Goal: Transaction & Acquisition: Purchase product/service

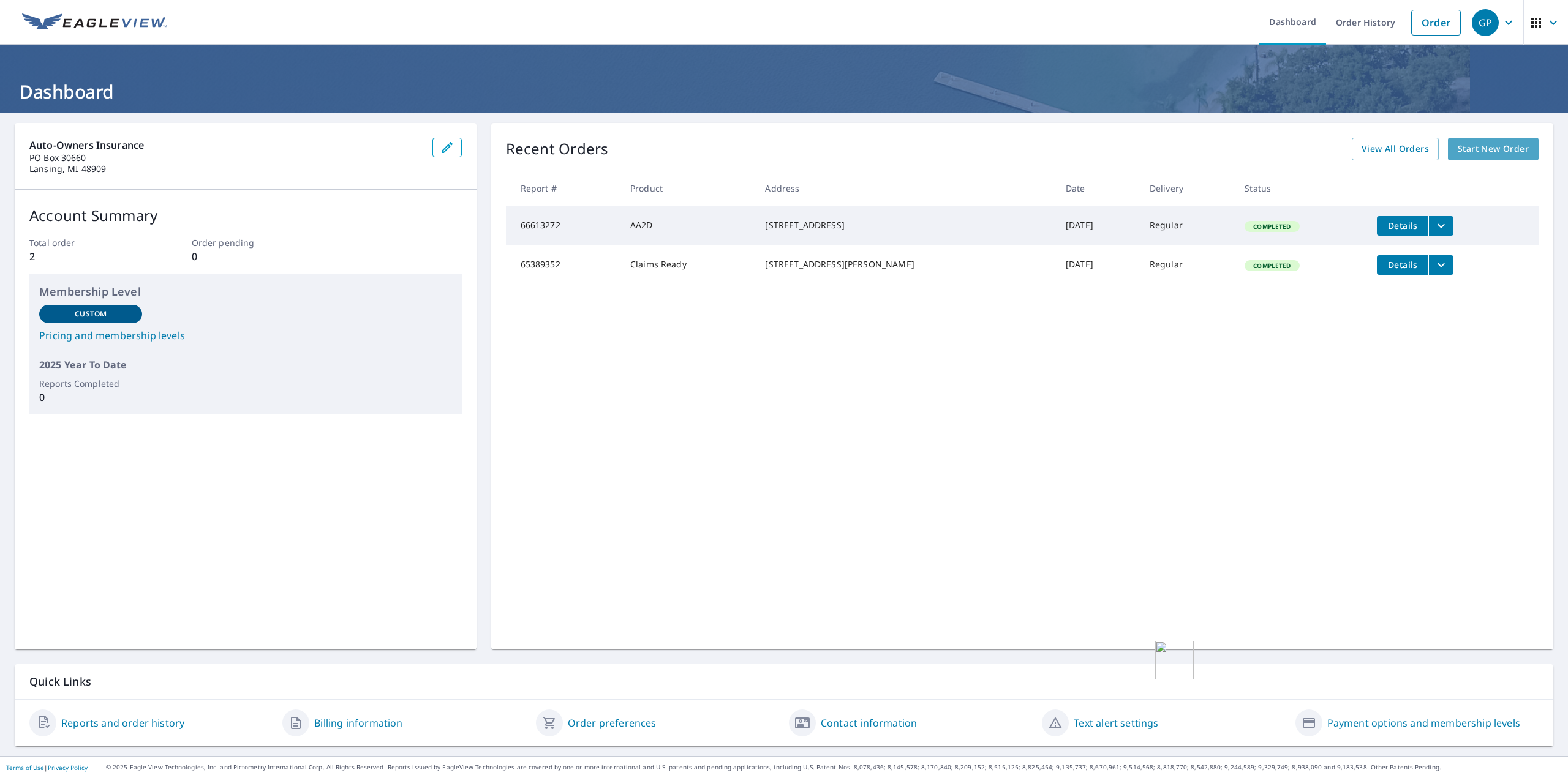
click at [1470, 154] on span "Start New Order" at bounding box center [1493, 149] width 71 height 16
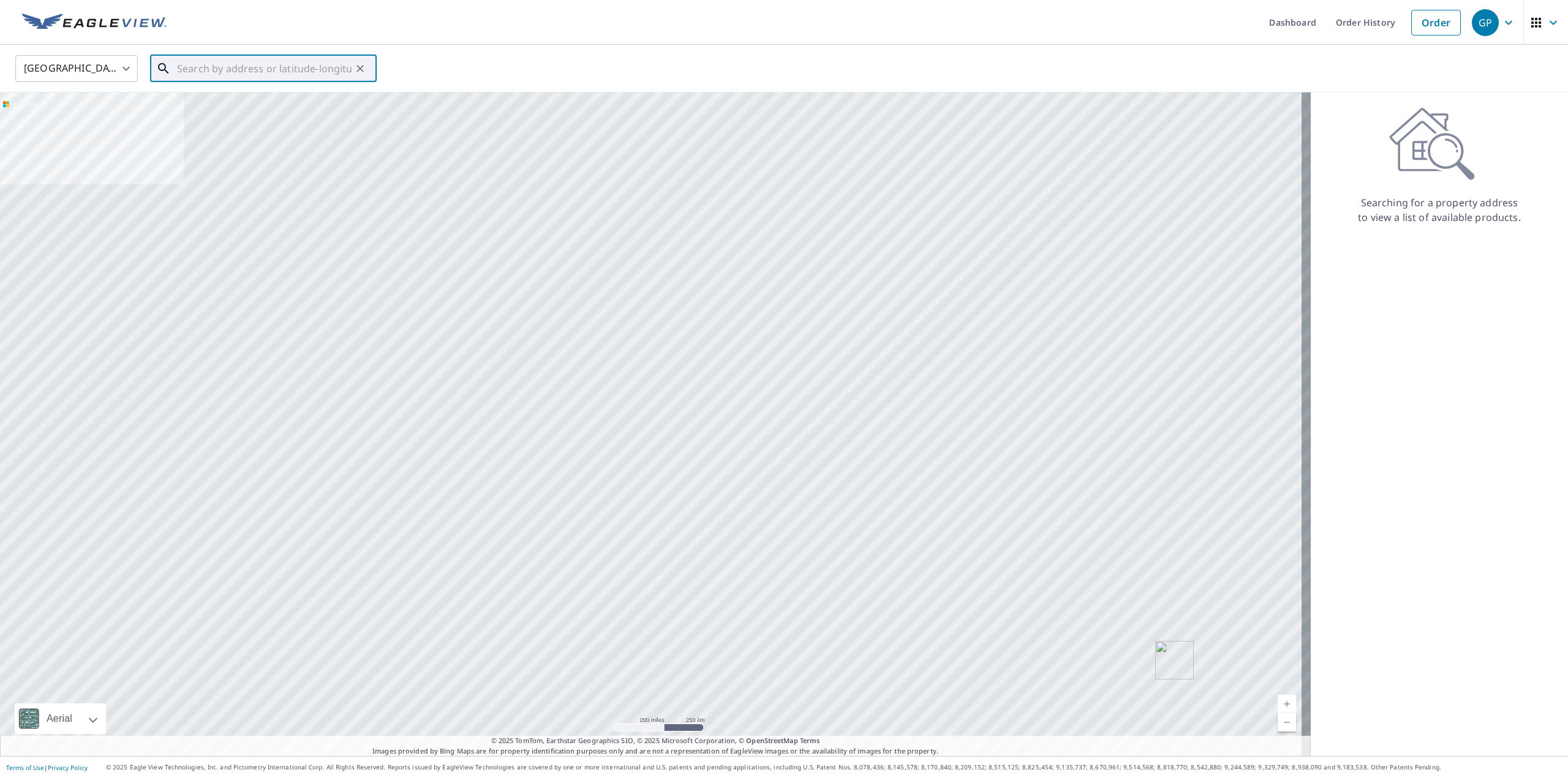
click at [226, 80] on input "text" at bounding box center [264, 68] width 175 height 34
paste input "[STREET_ADDRESS][PERSON_NAME][PERSON_NAME]"
click at [266, 103] on span "[STREET_ADDRESS][PERSON_NAME][PERSON_NAME]" at bounding box center [271, 111] width 192 height 29
type input "[STREET_ADDRESS][PERSON_NAME][PERSON_NAME]"
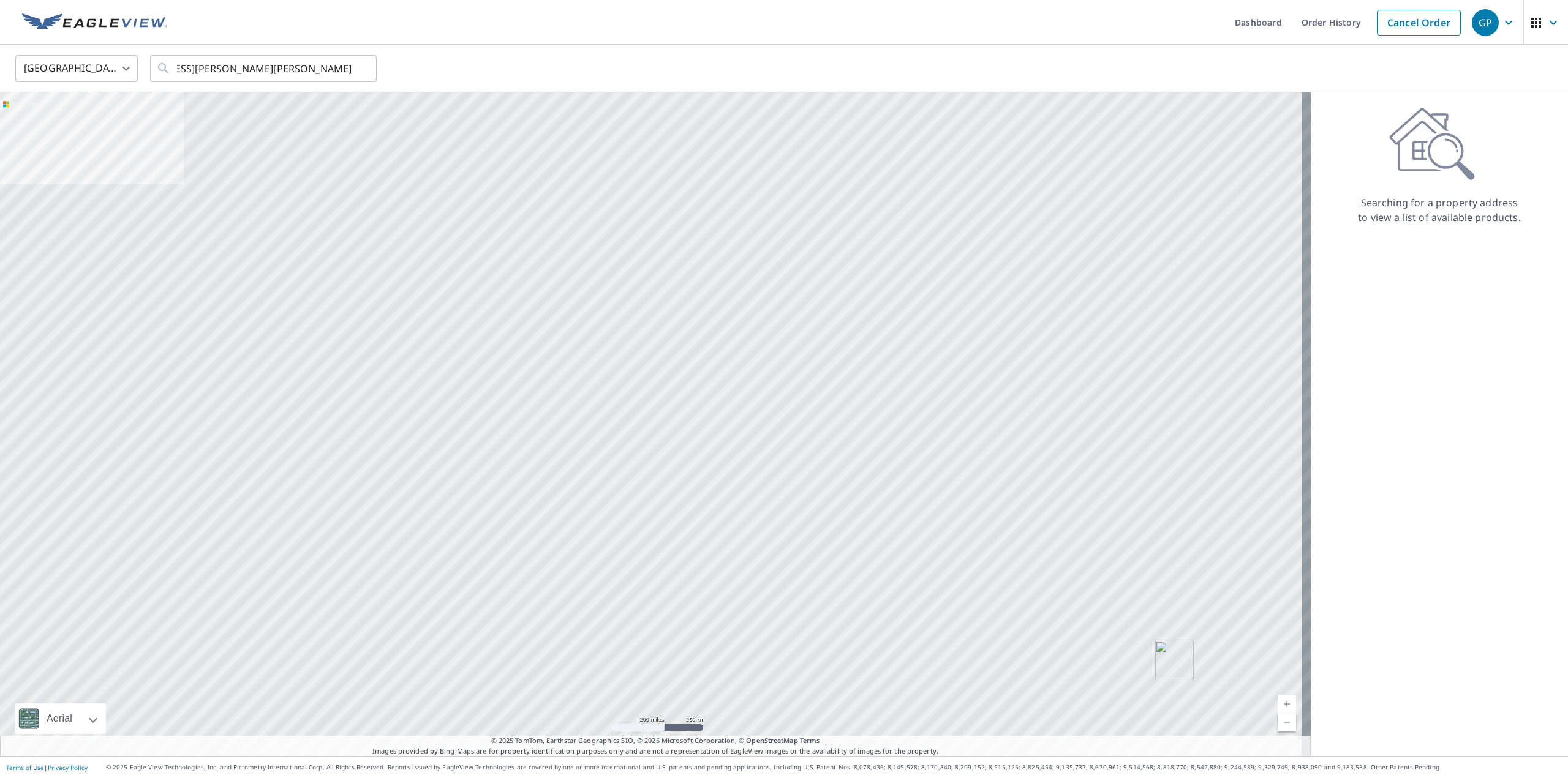
scroll to position [0, 0]
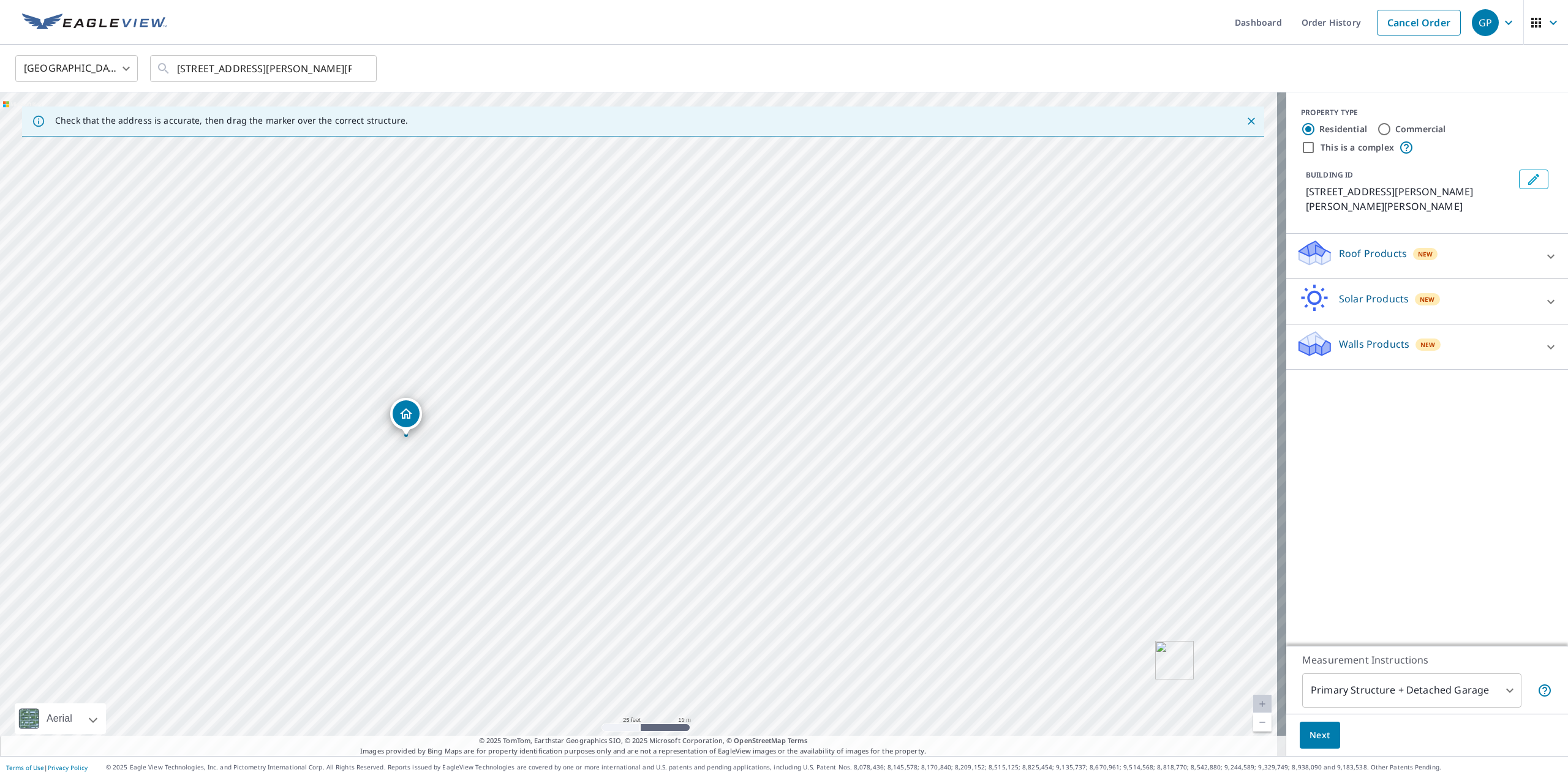
click at [1549, 347] on div at bounding box center [1551, 346] width 29 height 29
click at [1548, 347] on icon at bounding box center [1551, 347] width 15 height 15
click at [1547, 345] on icon at bounding box center [1551, 347] width 15 height 15
click at [1543, 343] on icon at bounding box center [1551, 347] width 15 height 15
click at [1551, 256] on div at bounding box center [1551, 256] width 29 height 29
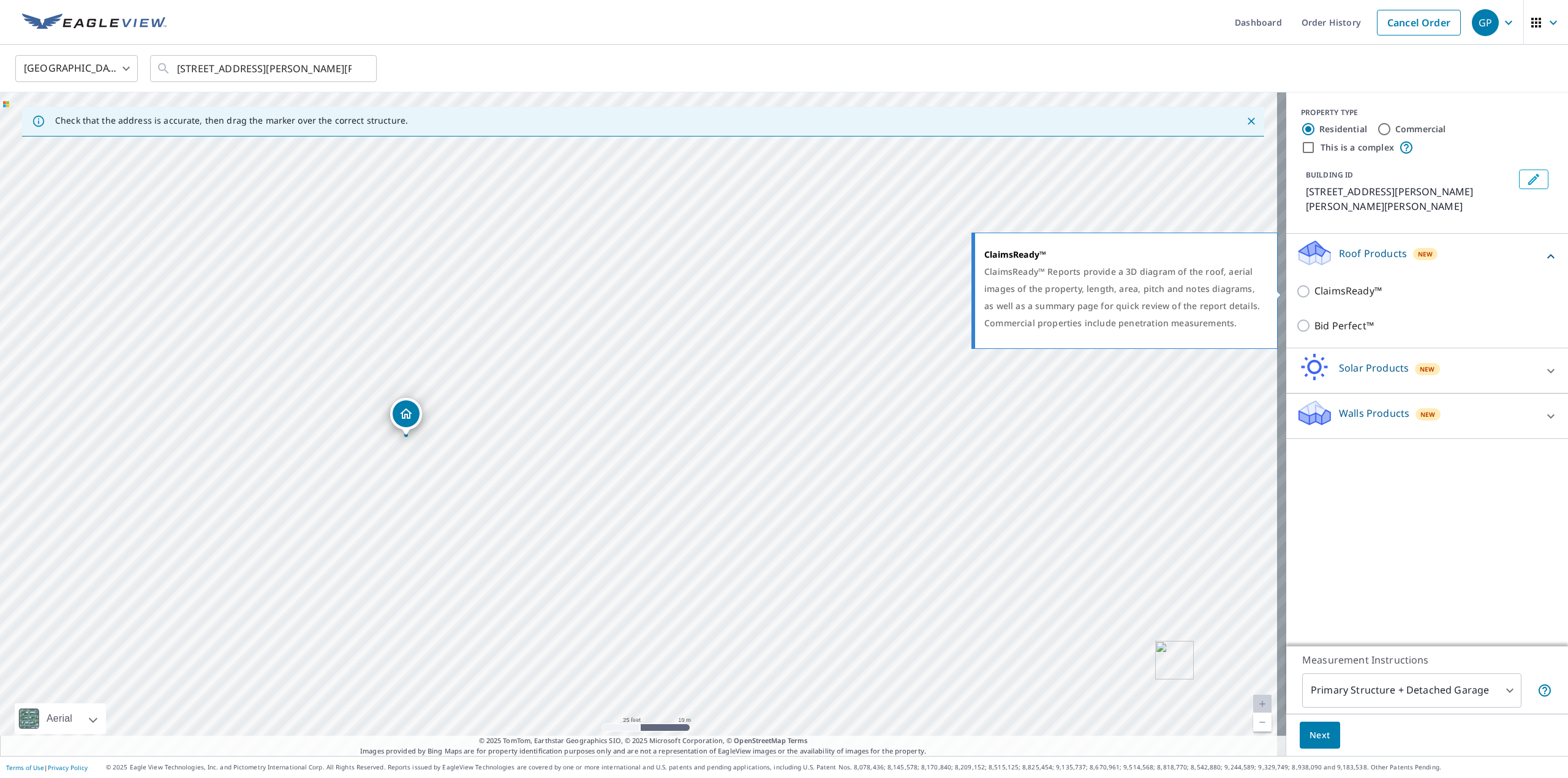
click at [1353, 286] on p "ClaimsReady™" at bounding box center [1348, 291] width 67 height 16
click at [1314, 286] on input "ClaimsReady™" at bounding box center [1305, 292] width 19 height 15
checkbox input "true"
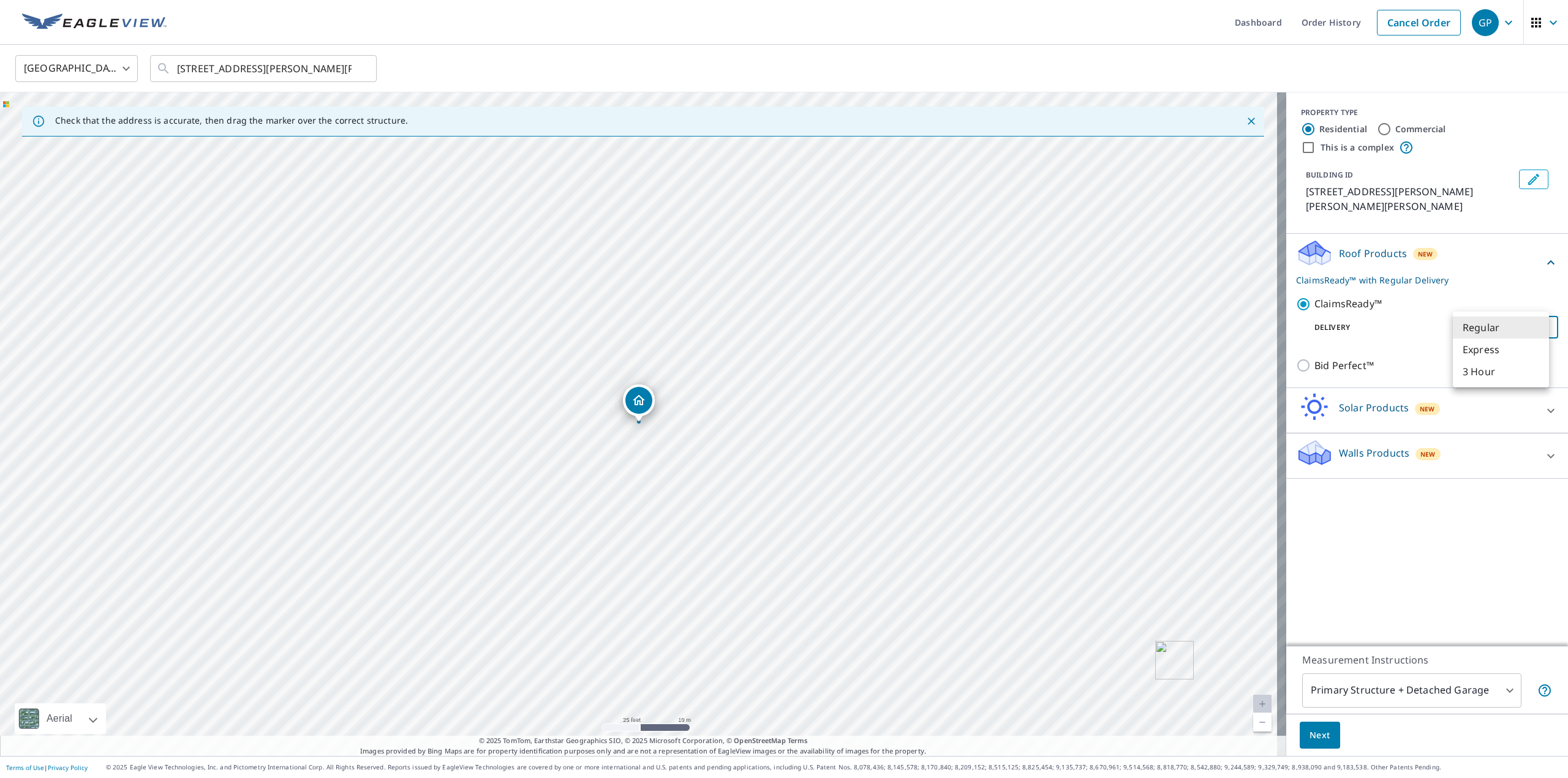
click at [1508, 331] on body "GP GP Dashboard Order History Cancel Order GP [GEOGRAPHIC_DATA] [GEOGRAPHIC_DAT…" at bounding box center [784, 389] width 1568 height 778
click at [1508, 331] on li "Regular" at bounding box center [1501, 327] width 96 height 22
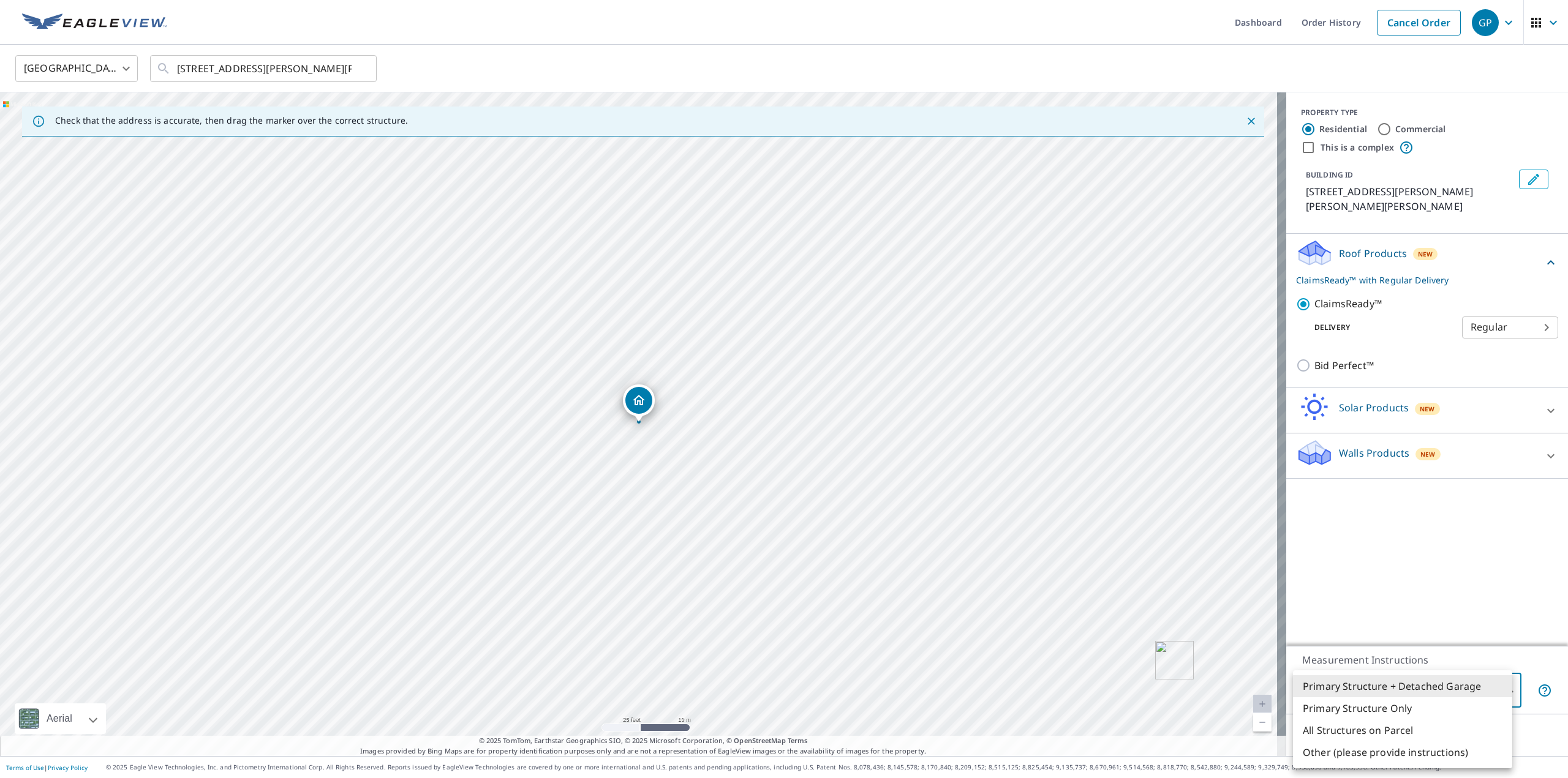
click at [1398, 699] on body "GP GP Dashboard Order History Cancel Order GP [GEOGRAPHIC_DATA] [GEOGRAPHIC_DAT…" at bounding box center [784, 389] width 1568 height 778
click at [1401, 711] on li "Primary Structure Only" at bounding box center [1402, 708] width 219 height 22
type input "2"
click at [1316, 733] on span "Next" at bounding box center [1319, 735] width 21 height 16
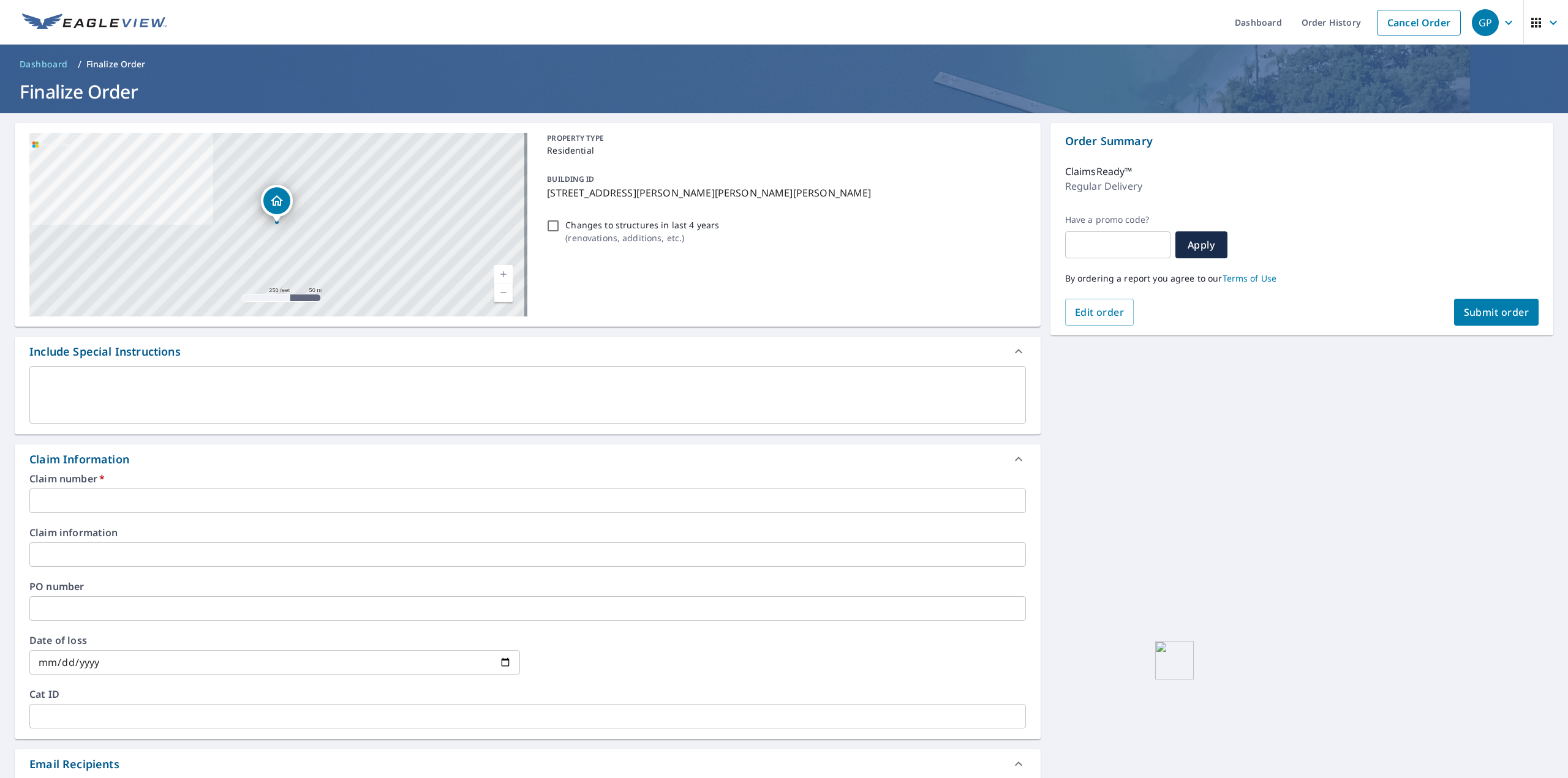
click at [157, 496] on input "text" at bounding box center [527, 500] width 996 height 24
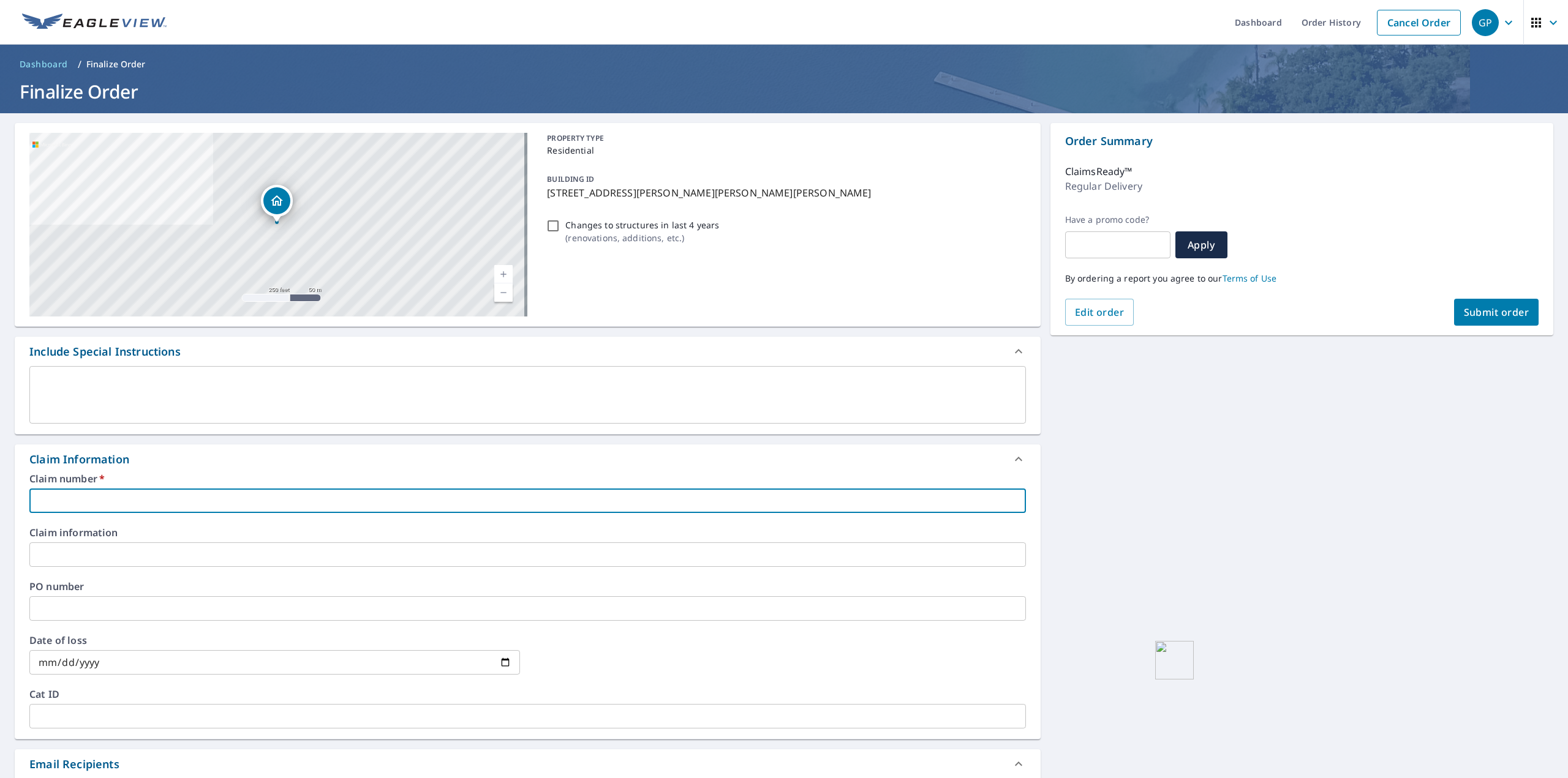
paste input "[PHONE_NUMBER]"
type input "[PHONE_NUMBER]"
click at [264, 547] on input "text" at bounding box center [527, 554] width 996 height 24
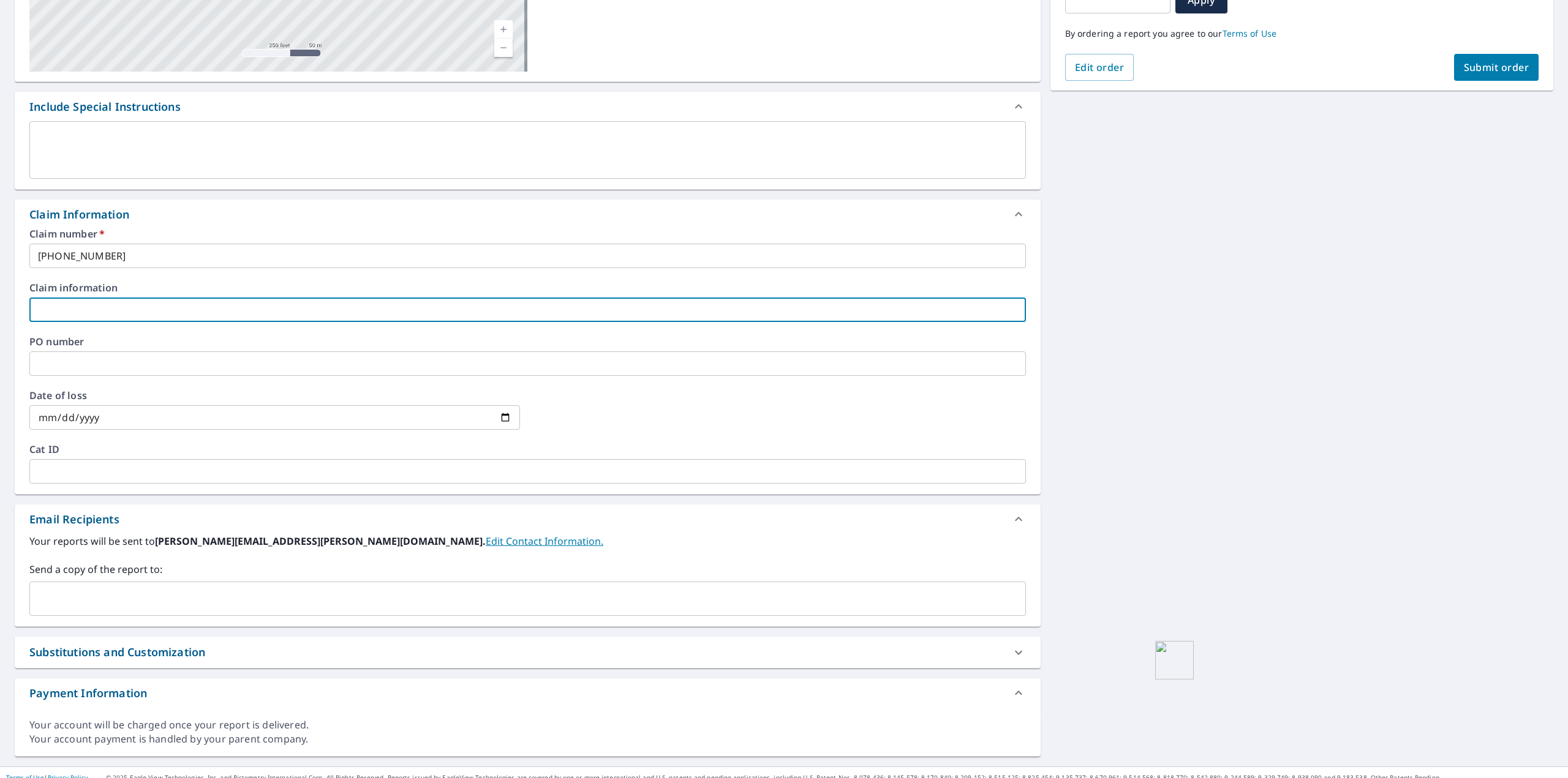
scroll to position [255, 0]
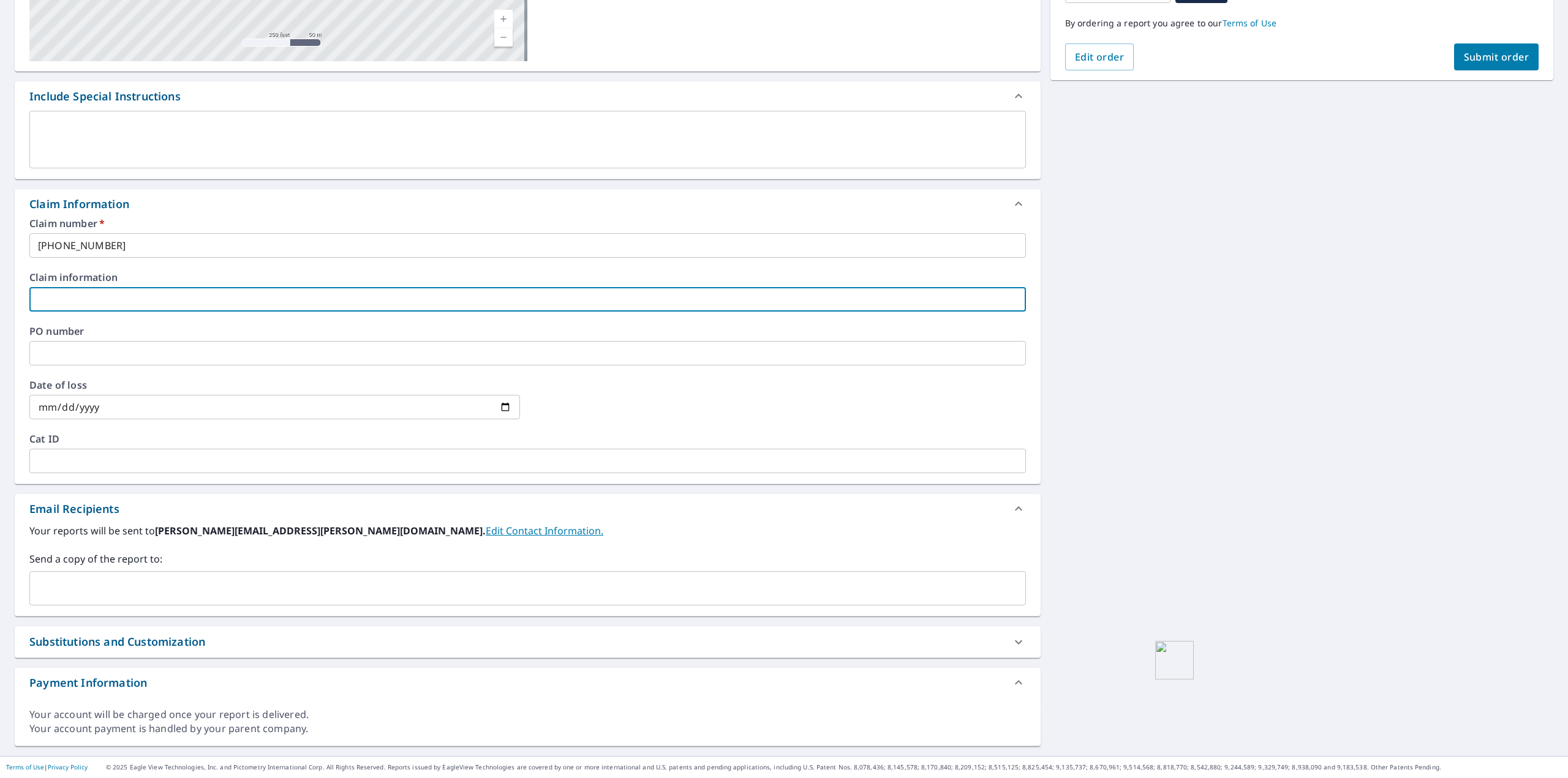
click at [171, 594] on input "text" at bounding box center [518, 588] width 967 height 23
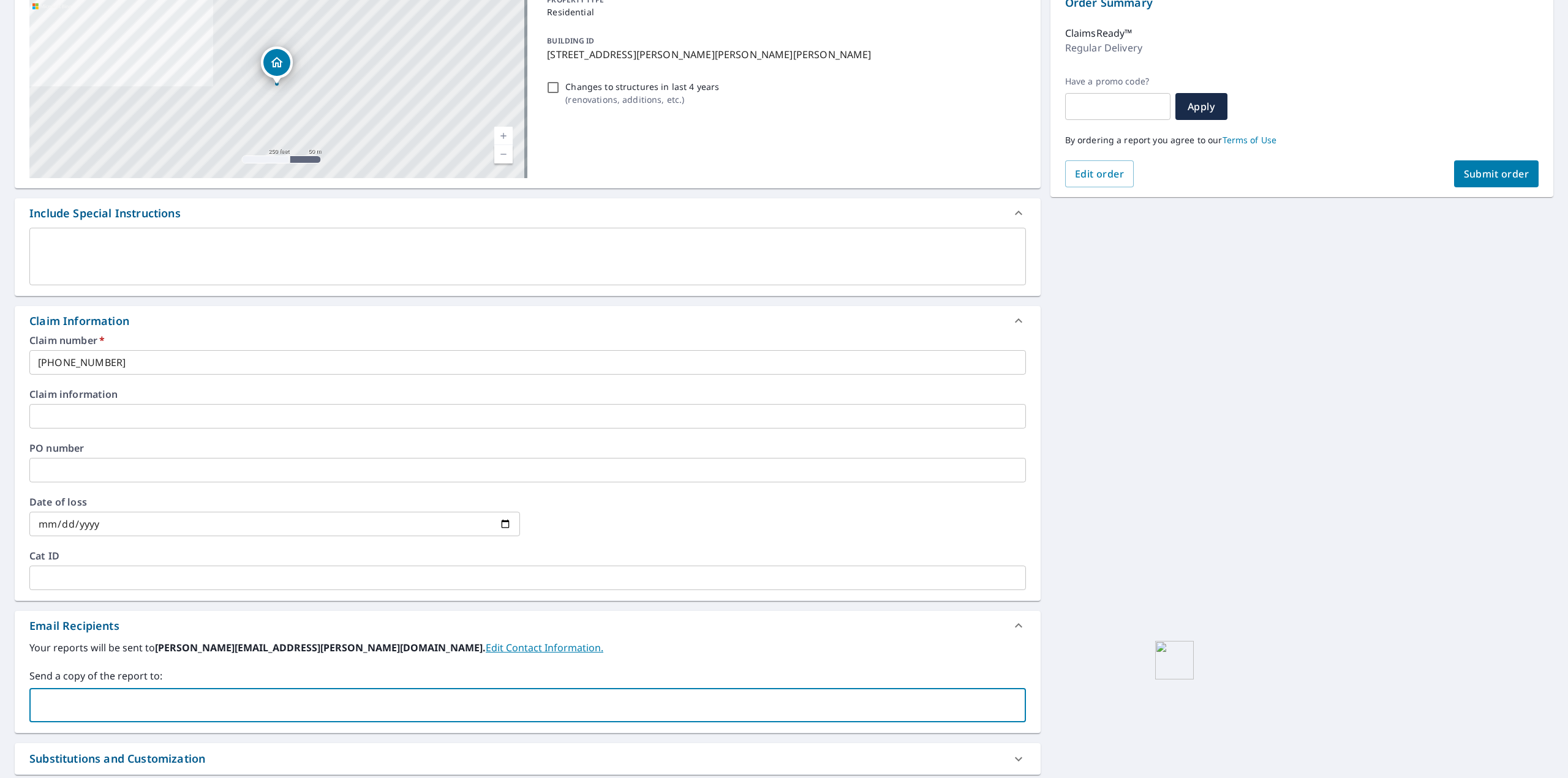
scroll to position [0, 0]
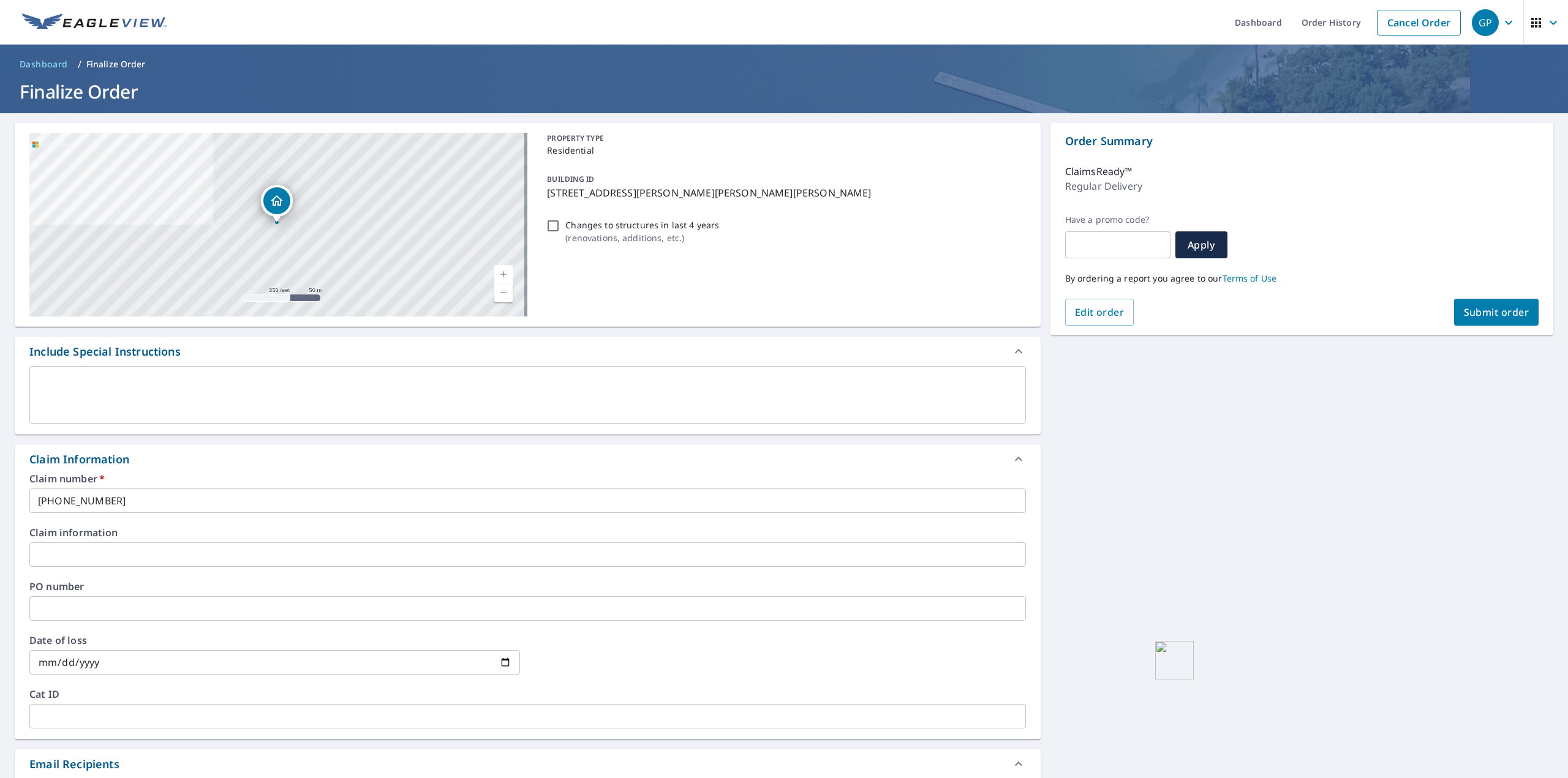
click at [1515, 303] on button "Submit order" at bounding box center [1496, 312] width 85 height 27
